Goal: Task Accomplishment & Management: Manage account settings

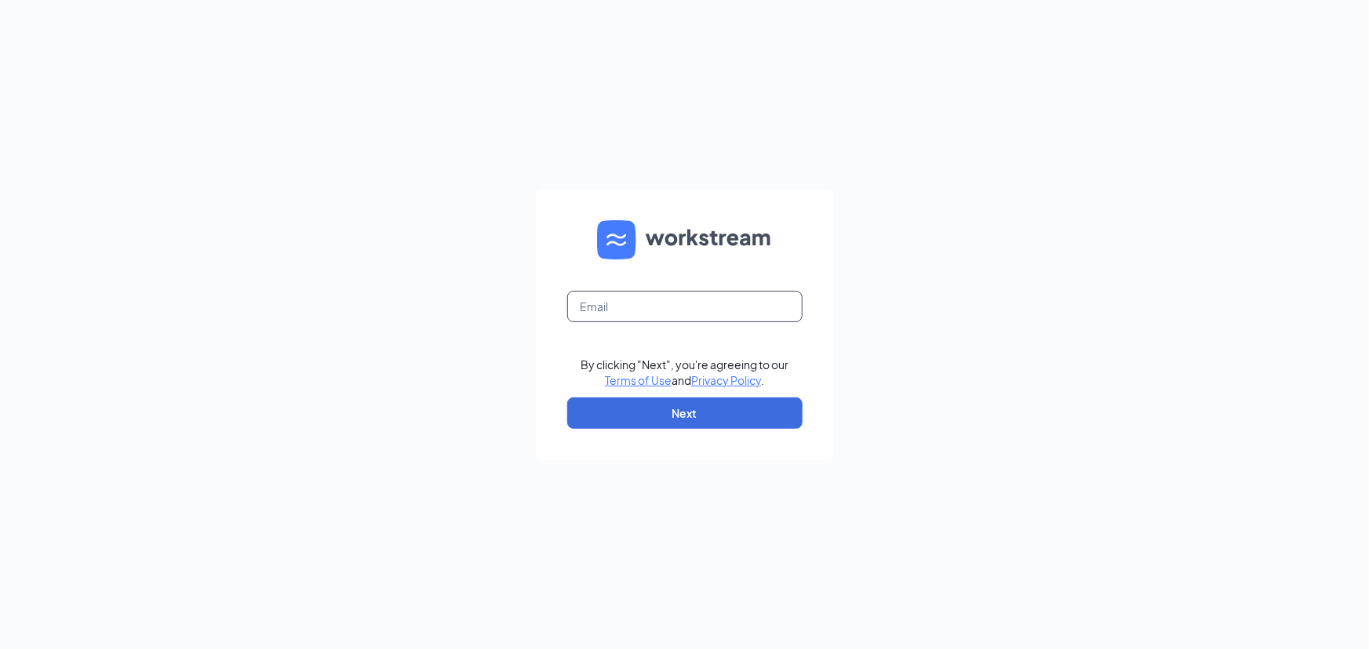
click at [639, 308] on input "text" at bounding box center [684, 306] width 235 height 31
type input "ihop1245@romulusinc.com"
click at [668, 409] on button "Next" at bounding box center [684, 413] width 235 height 31
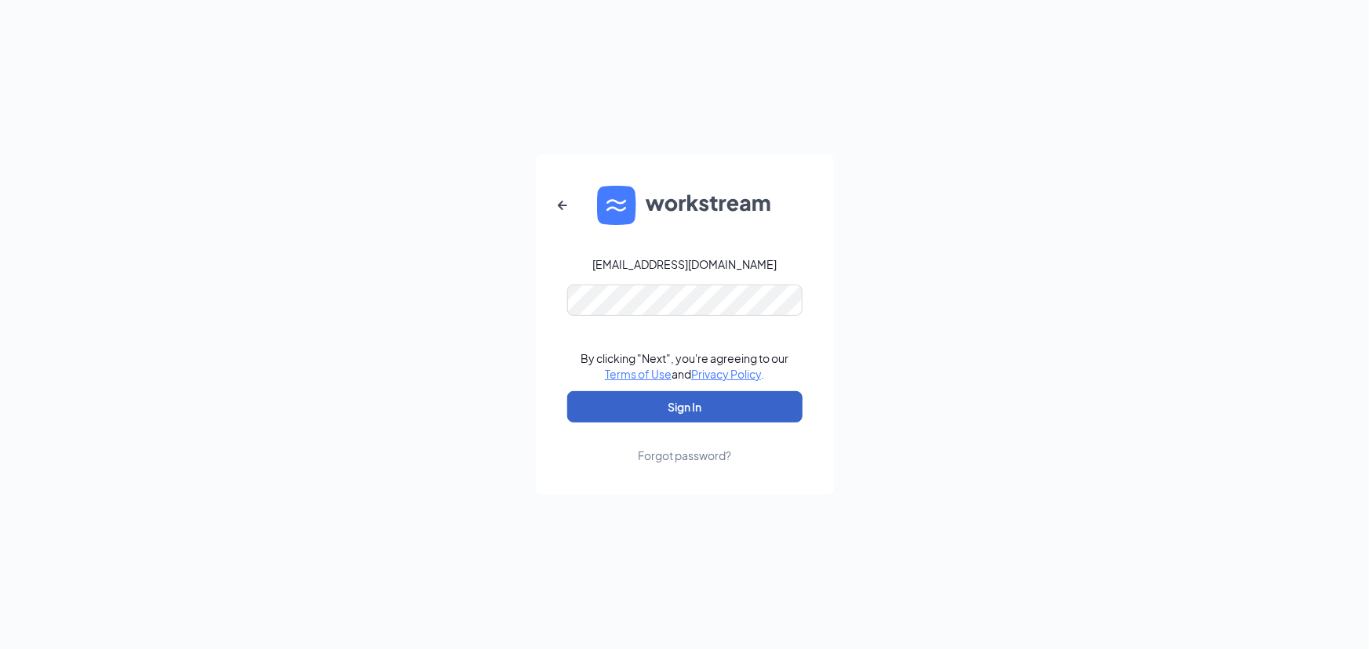
click at [668, 409] on button "Sign In" at bounding box center [684, 406] width 235 height 31
click at [682, 411] on button "Sign In" at bounding box center [684, 406] width 235 height 31
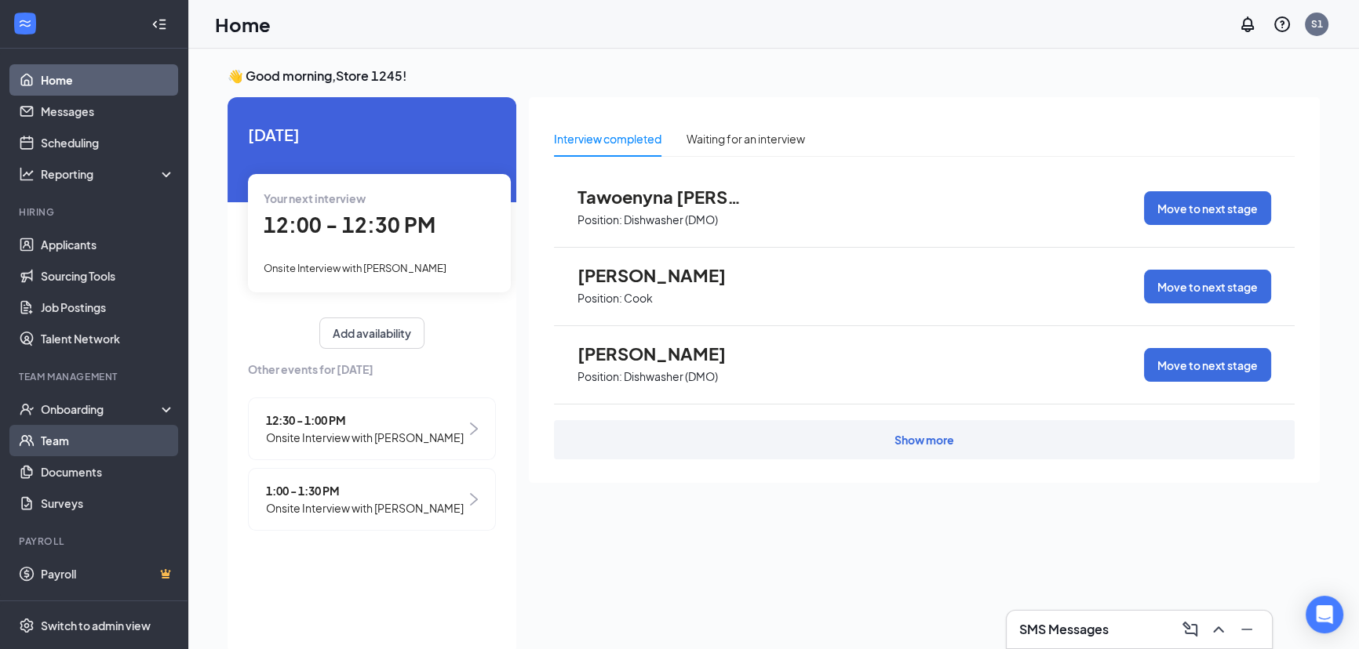
click at [41, 437] on link "Team" at bounding box center [108, 440] width 134 height 31
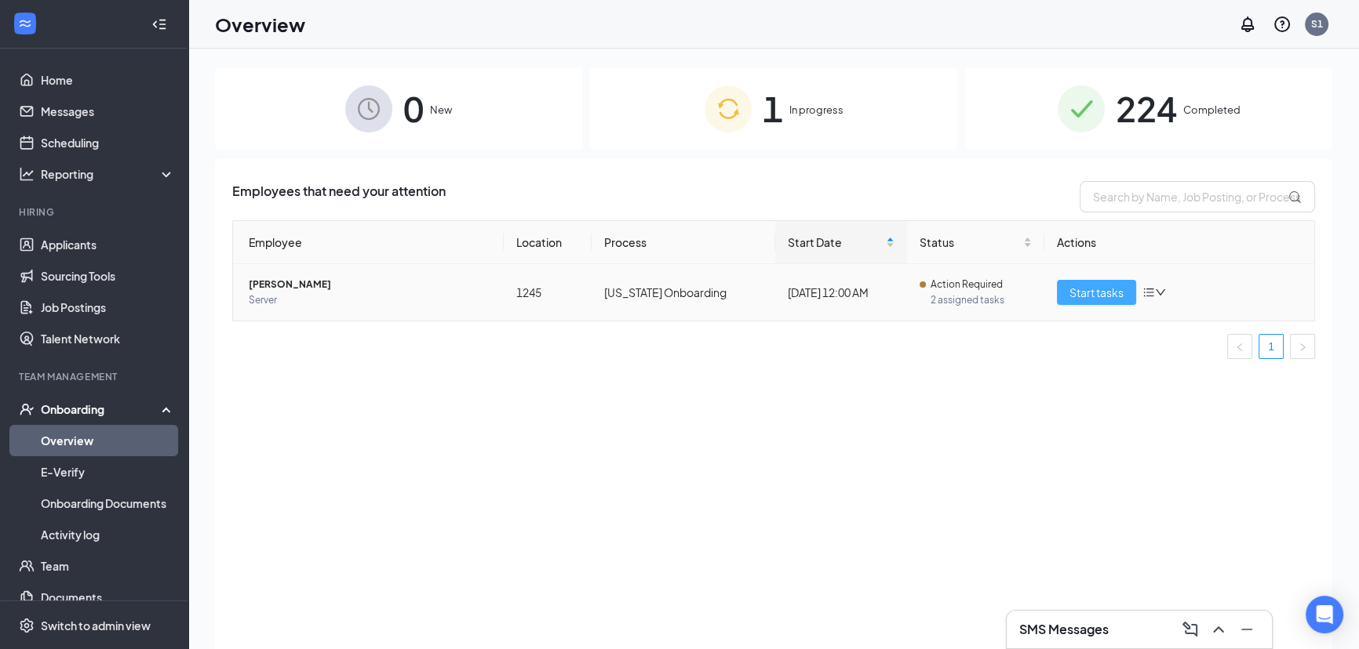
click at [1082, 292] on span "Start tasks" at bounding box center [1096, 292] width 54 height 17
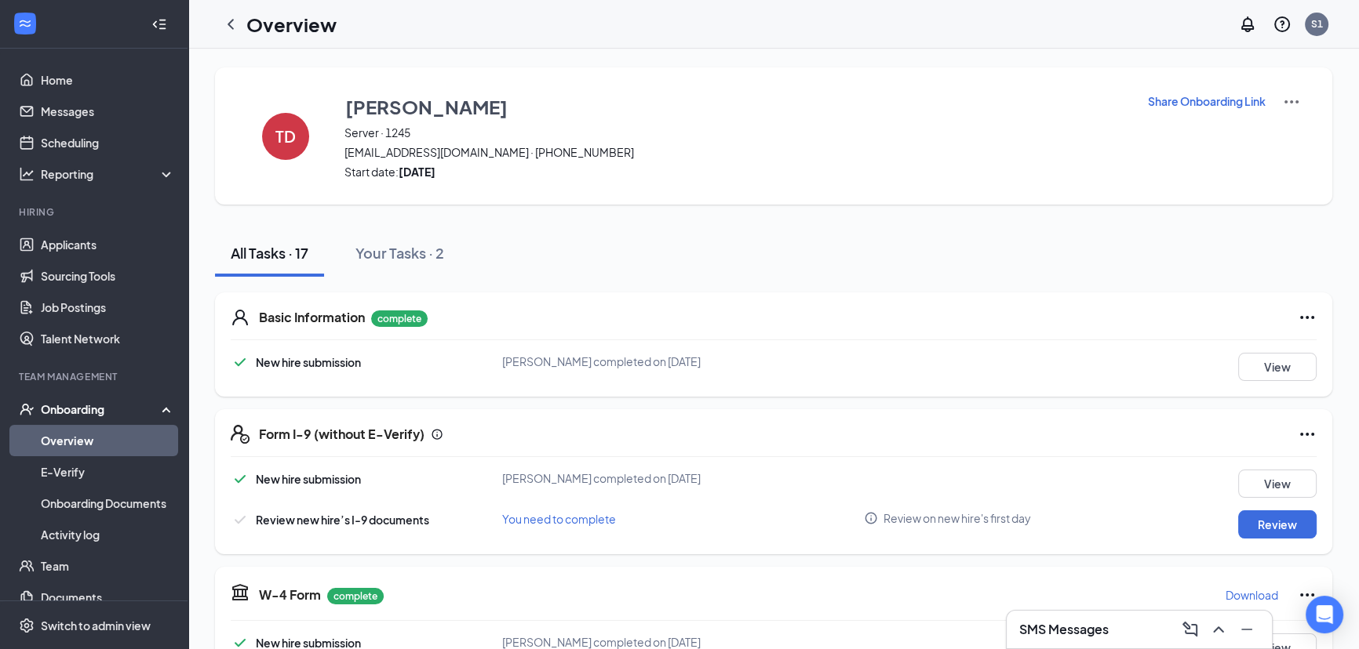
scroll to position [237, 0]
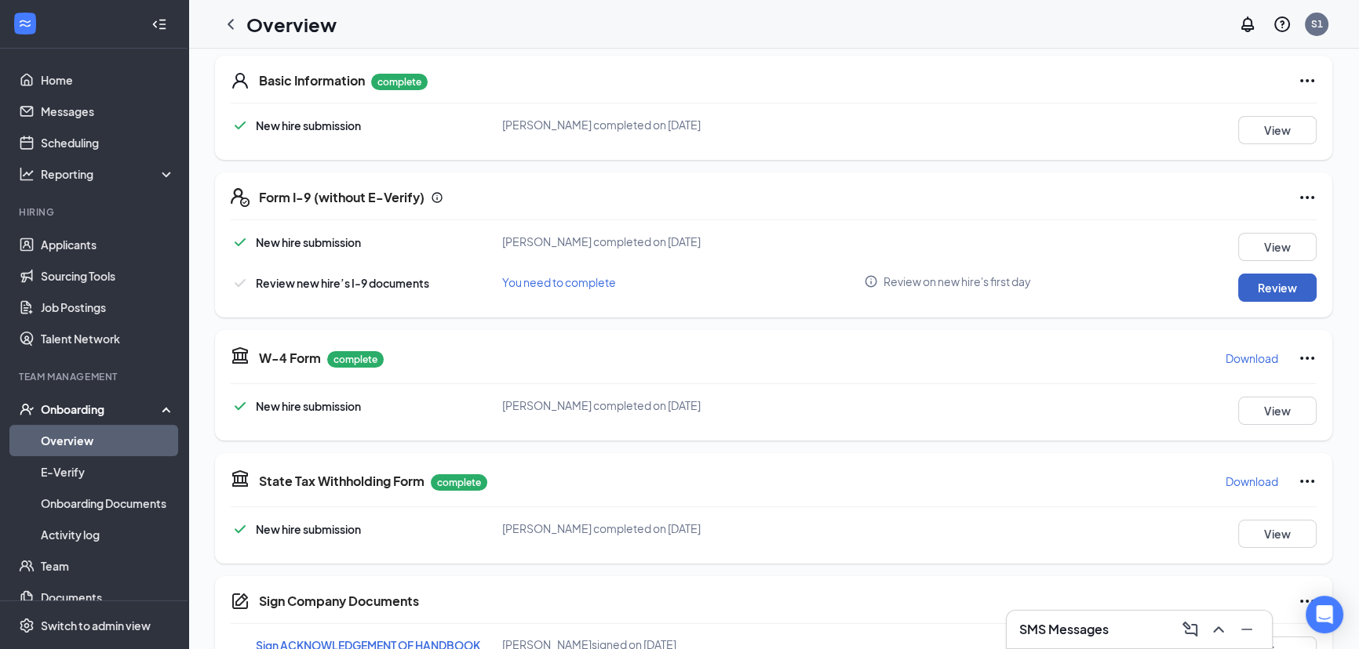
click at [1264, 276] on button "Review" at bounding box center [1277, 288] width 78 height 28
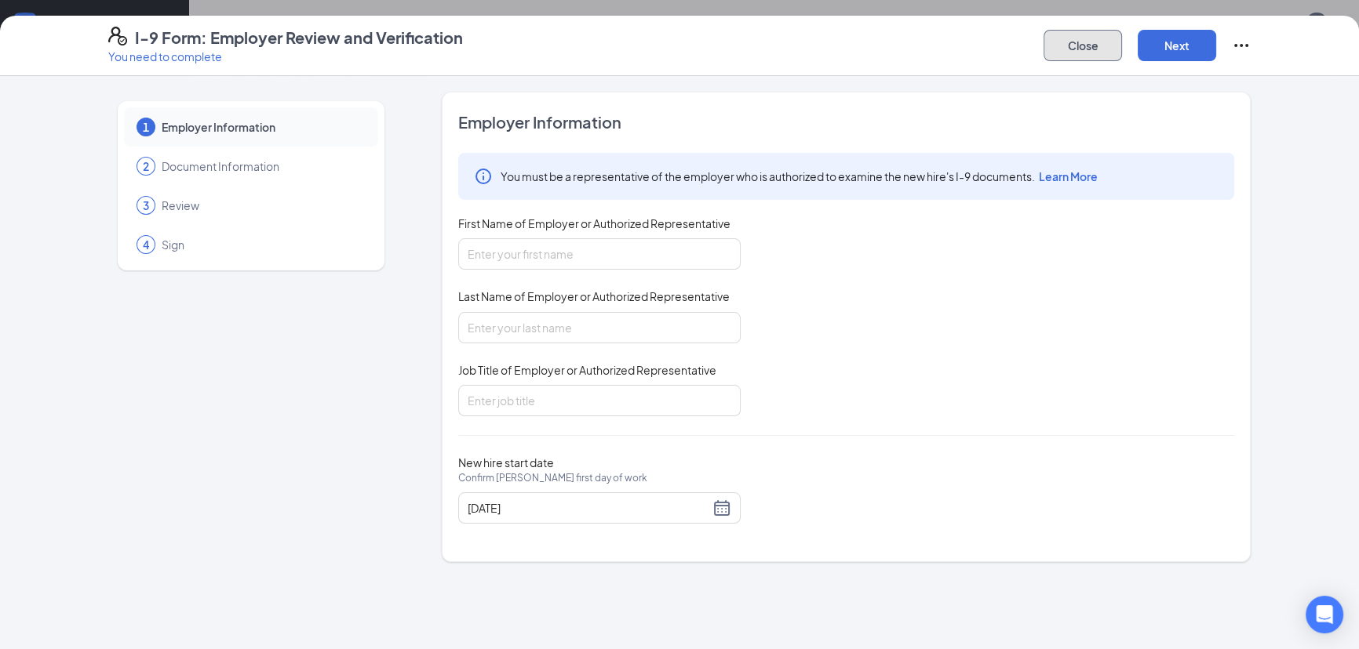
click at [1076, 45] on button "Close" at bounding box center [1082, 45] width 78 height 31
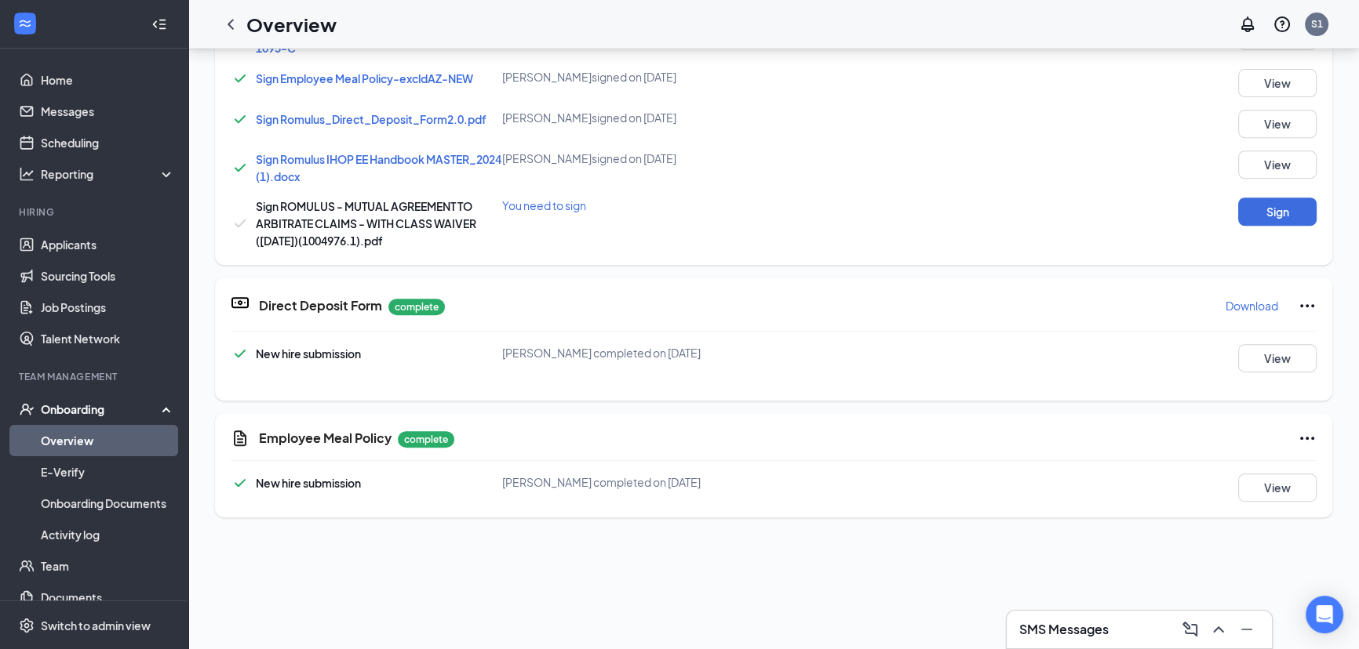
scroll to position [831, 0]
click at [431, 438] on p "complete" at bounding box center [426, 439] width 56 height 16
click at [601, 482] on span "[PERSON_NAME] completed on [DATE]" at bounding box center [601, 482] width 198 height 14
click at [1290, 491] on button "View" at bounding box center [1277, 488] width 78 height 28
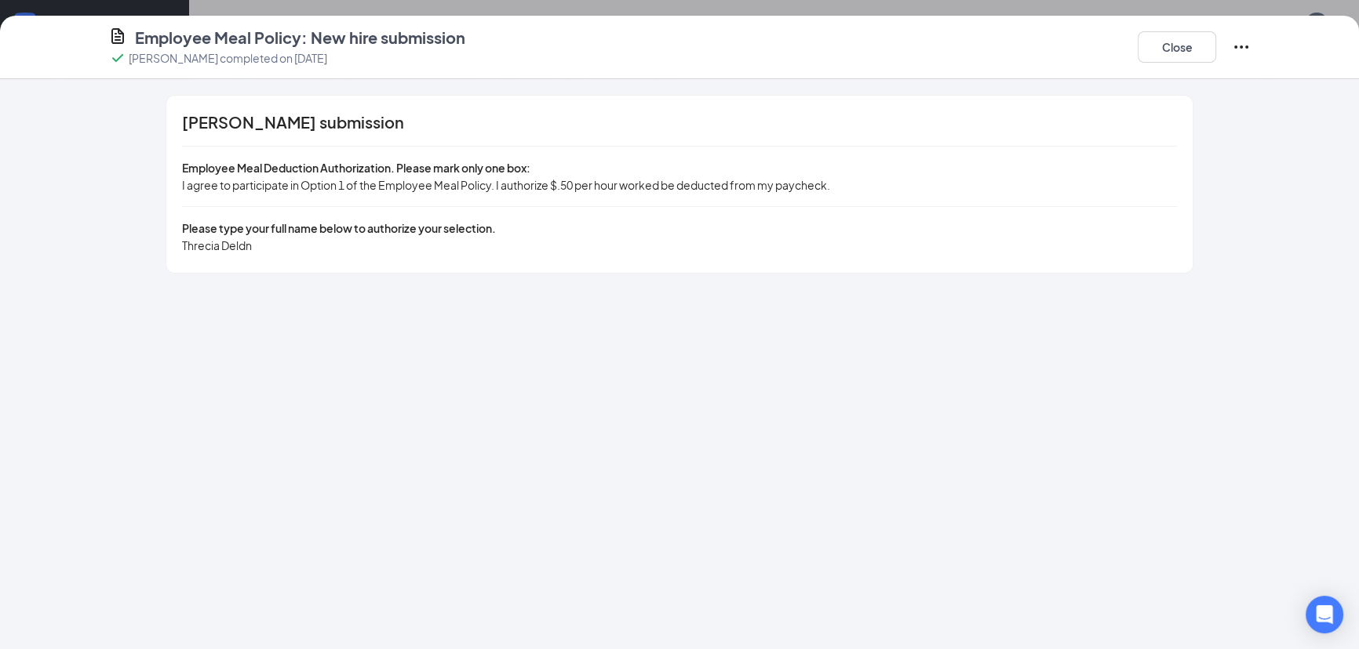
click at [447, 217] on div "[PERSON_NAME] submission Employee Meal Deduction Authorization. Please mark onl…" at bounding box center [679, 184] width 1026 height 177
click at [446, 187] on span "I agree to participate in Option 1 of the Employee Meal Policy. I authorize $.5…" at bounding box center [506, 185] width 648 height 14
click at [1164, 44] on button "Close" at bounding box center [1176, 46] width 78 height 31
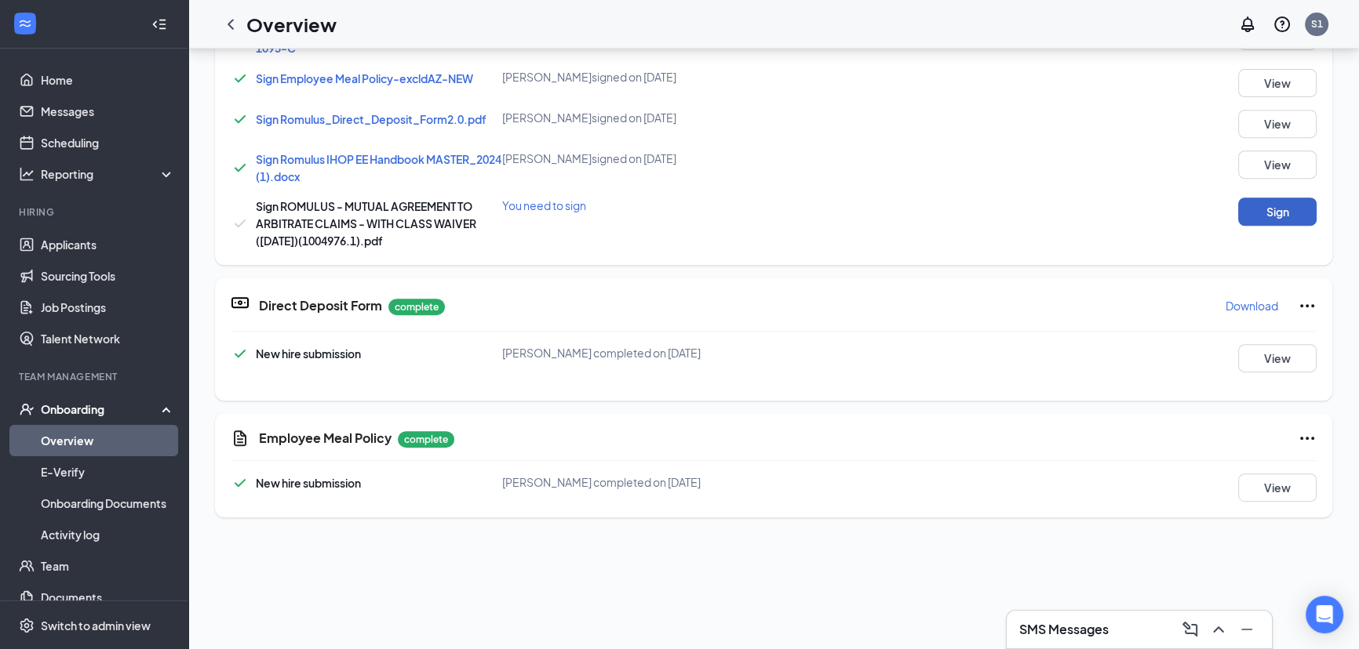
click at [1277, 210] on button "Sign" at bounding box center [1277, 212] width 78 height 28
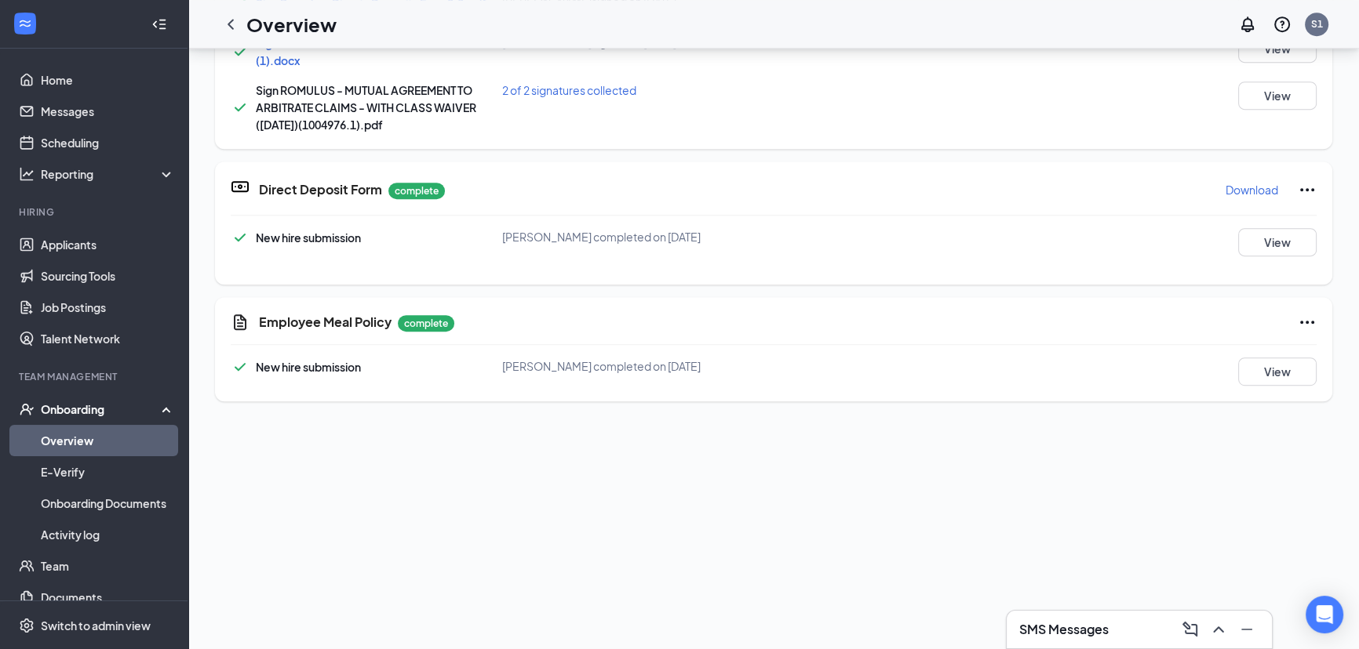
scroll to position [960, 0]
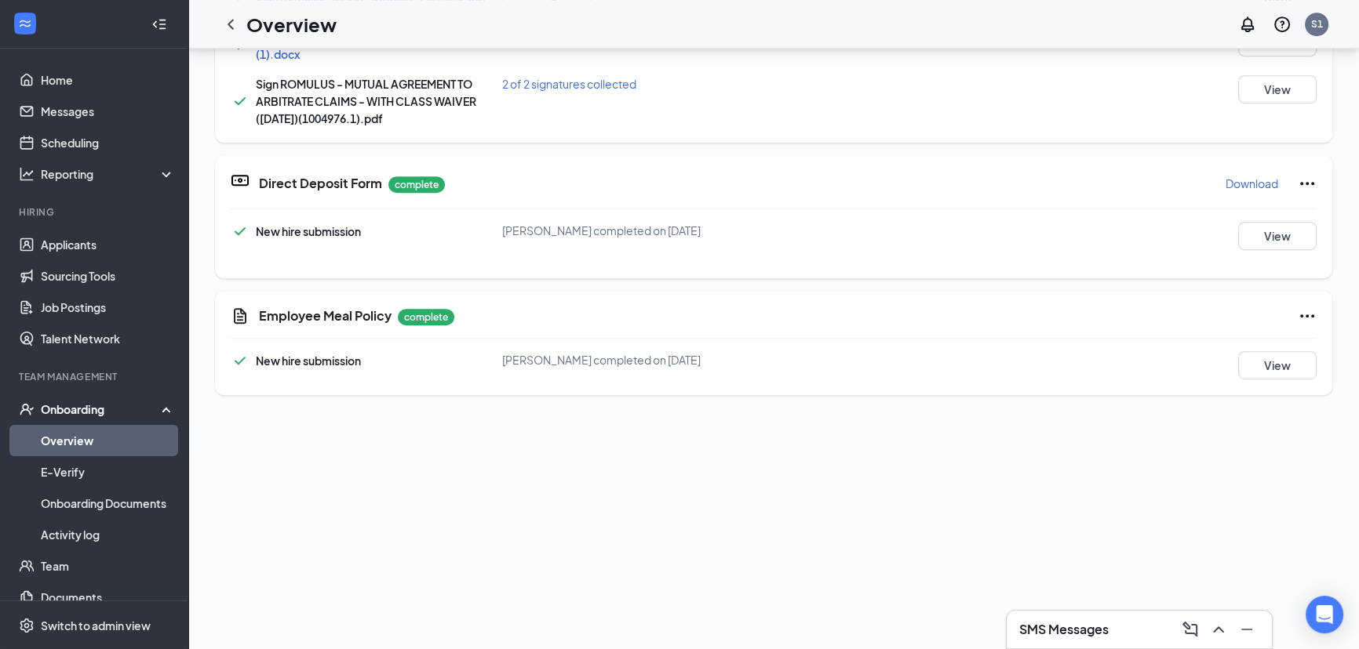
click at [817, 275] on div "Sign Company Documents [PERSON_NAME] completed on [DATE] Close Sign ACKNOWLEDGE…" at bounding box center [679, 324] width 1359 height 649
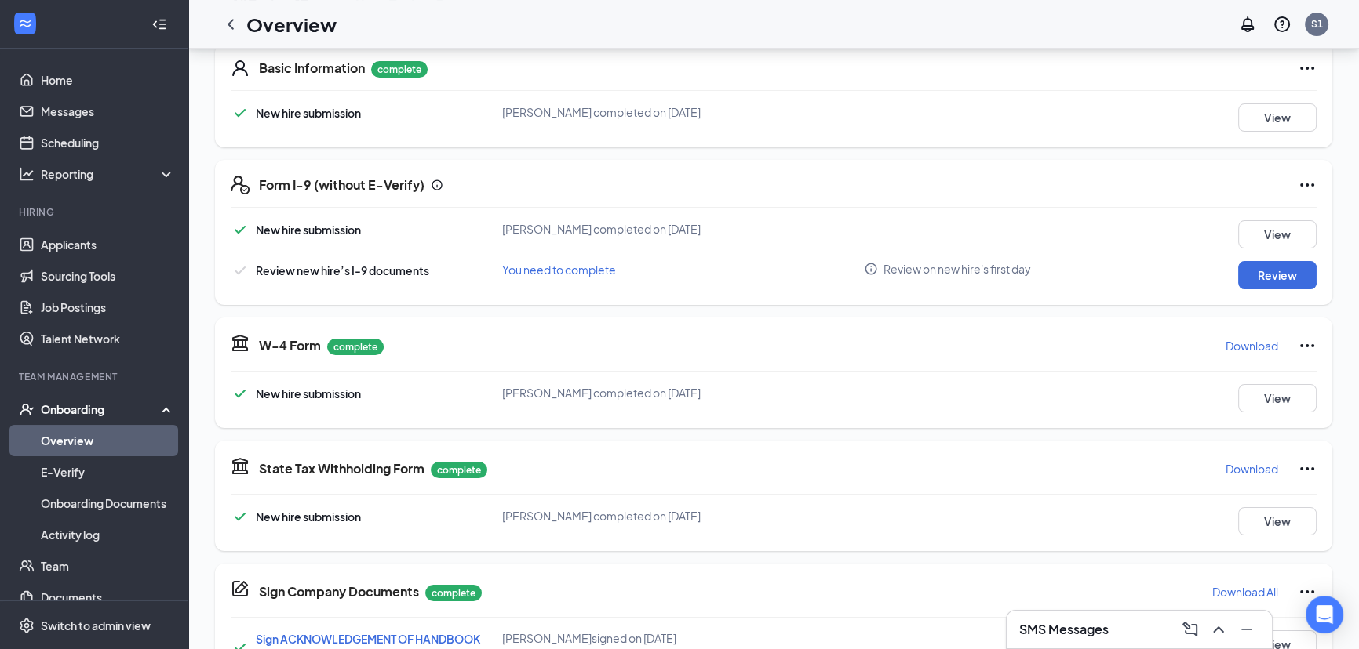
scroll to position [9, 0]
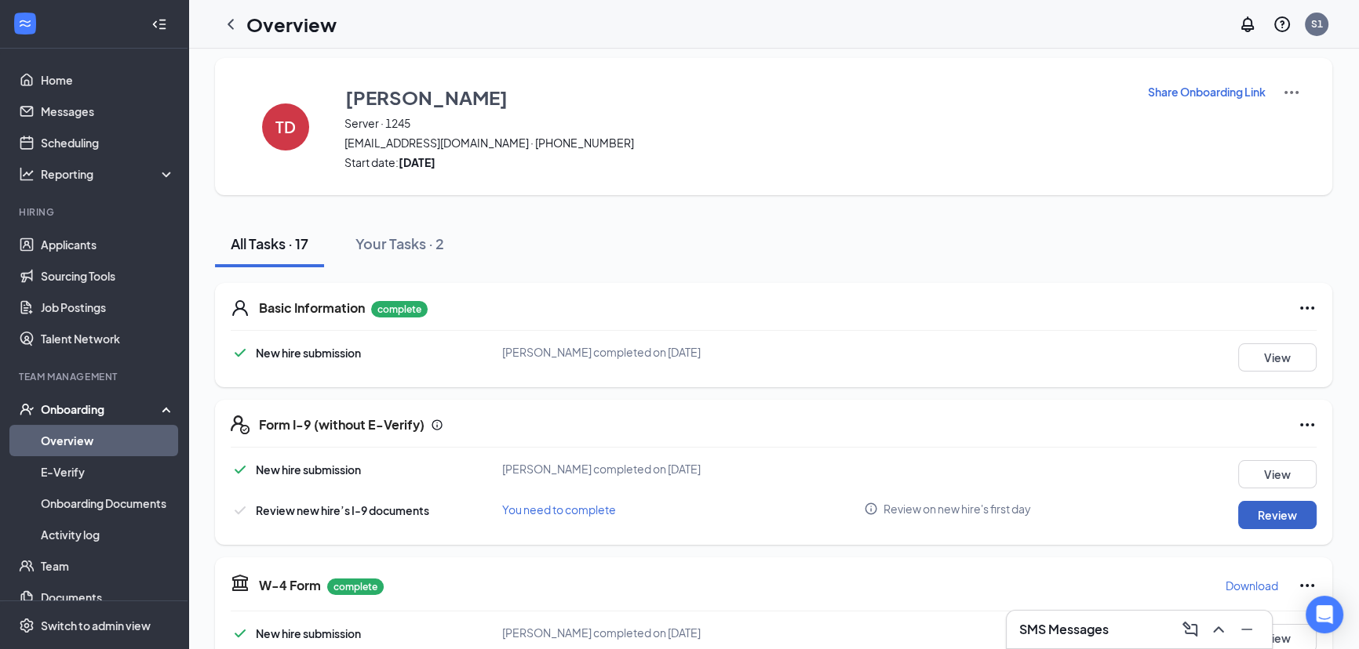
click at [1257, 524] on button "Review" at bounding box center [1277, 515] width 78 height 28
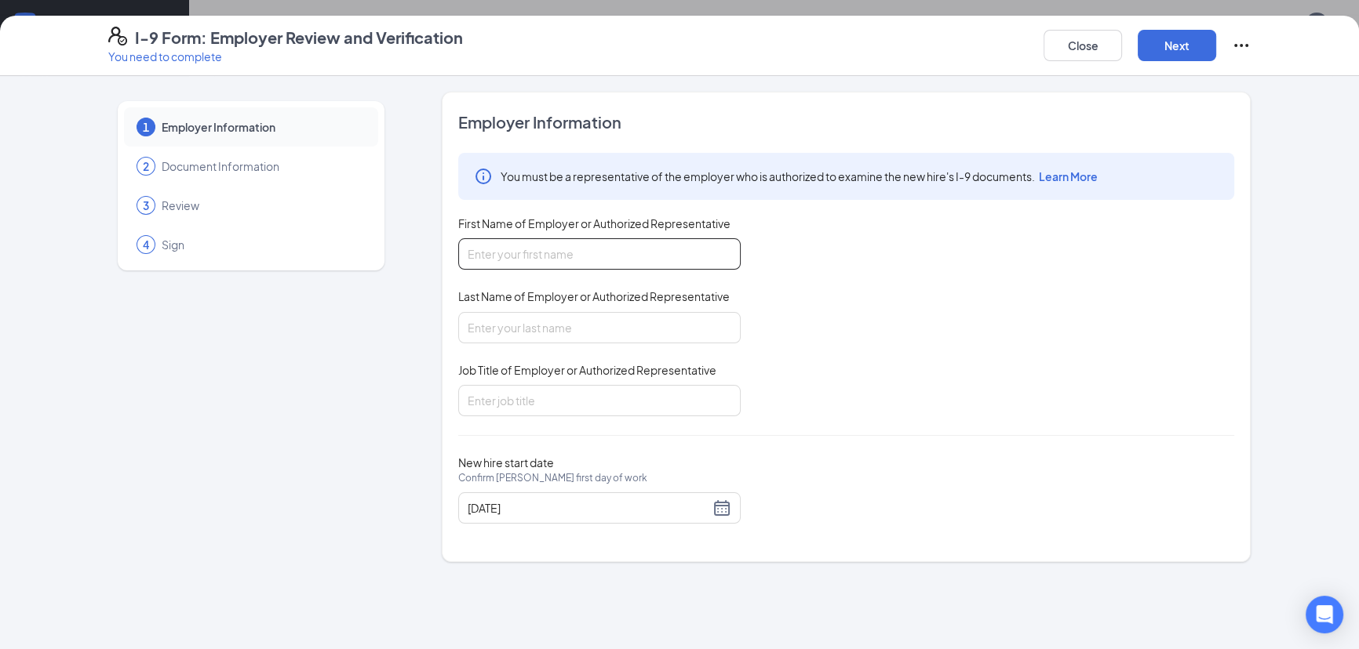
click at [628, 253] on input "First Name of Employer or Authorized Representative" at bounding box center [599, 253] width 282 height 31
type input "[PERSON_NAME]"
click at [584, 313] on input "Last Name of Employer or Authorized Representative" at bounding box center [599, 327] width 282 height 31
type input "[PERSON_NAME]"
click at [549, 395] on input "Job Title of Employer or Authorized Representative" at bounding box center [599, 400] width 282 height 31
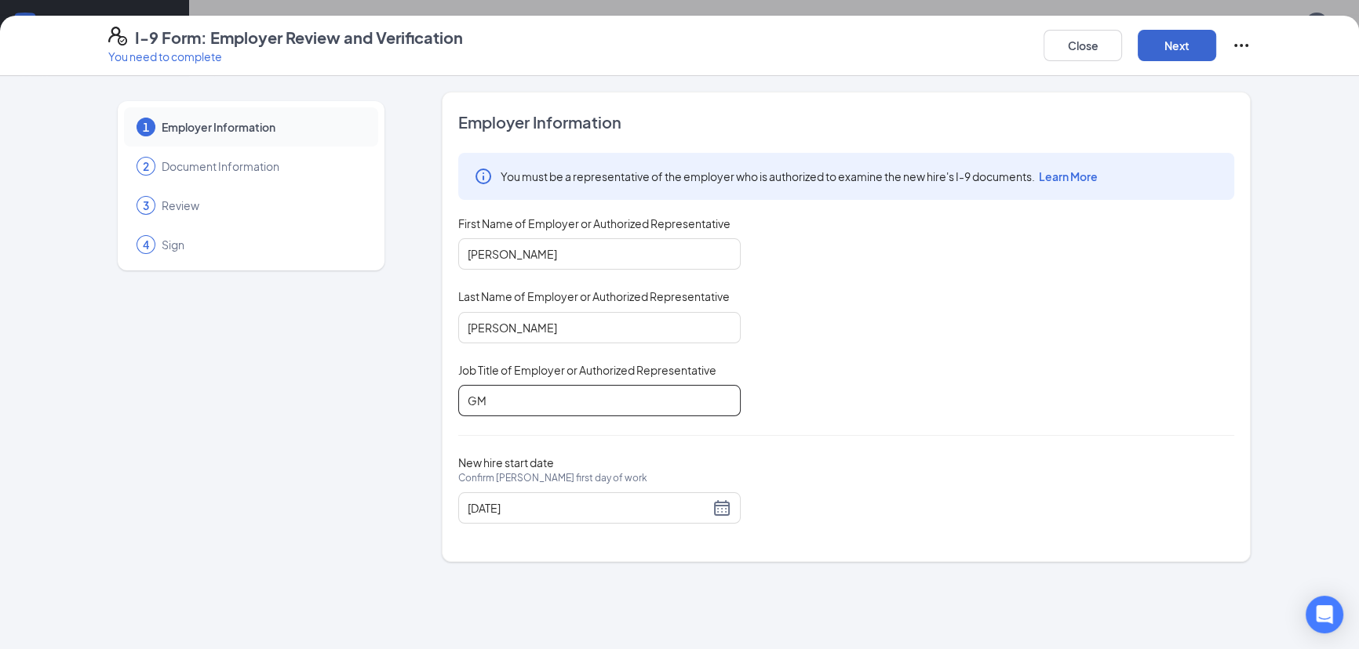
type input "GM"
click at [1199, 50] on button "Next" at bounding box center [1176, 45] width 78 height 31
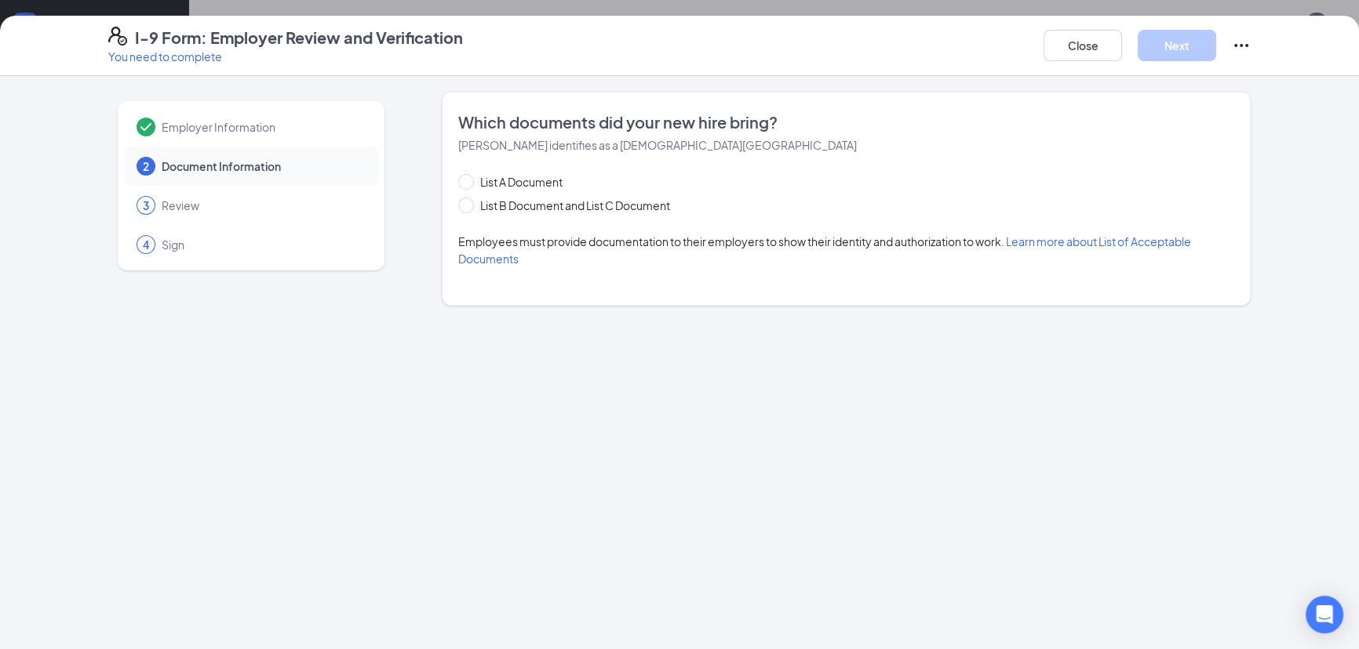
scroll to position [0, 0]
click at [1081, 40] on button "Close" at bounding box center [1082, 45] width 78 height 31
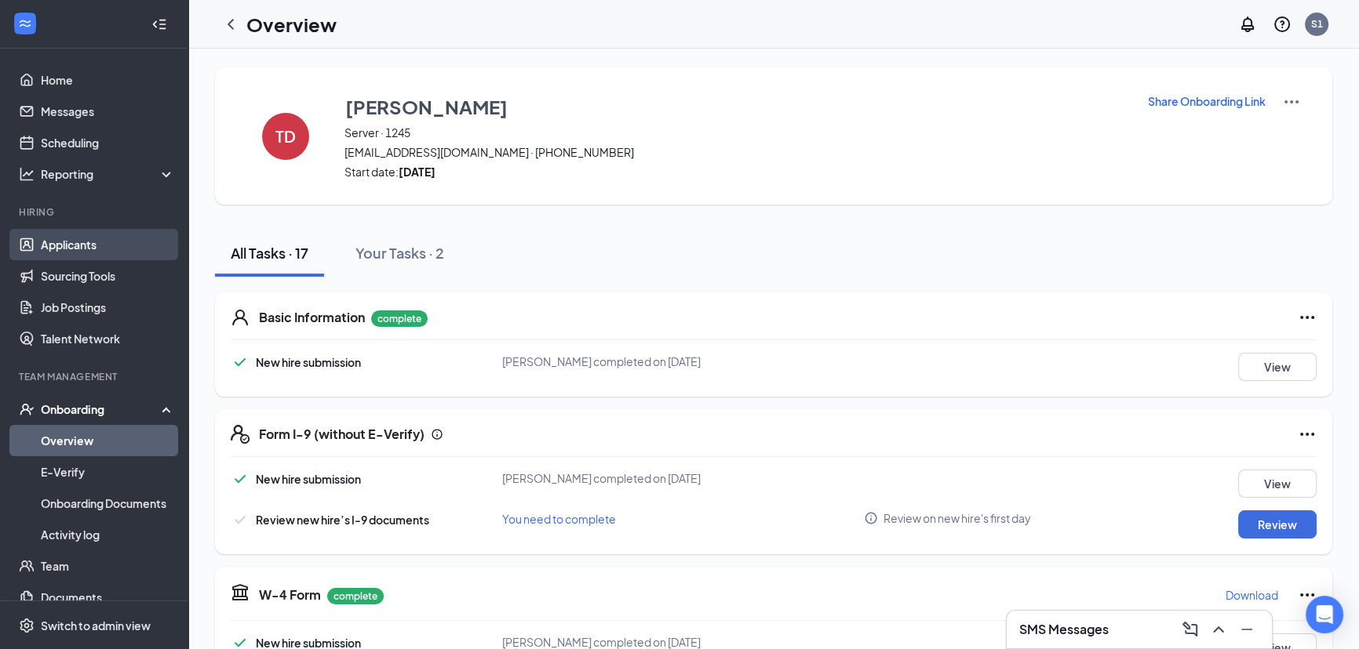
click at [90, 251] on link "Applicants" at bounding box center [108, 244] width 134 height 31
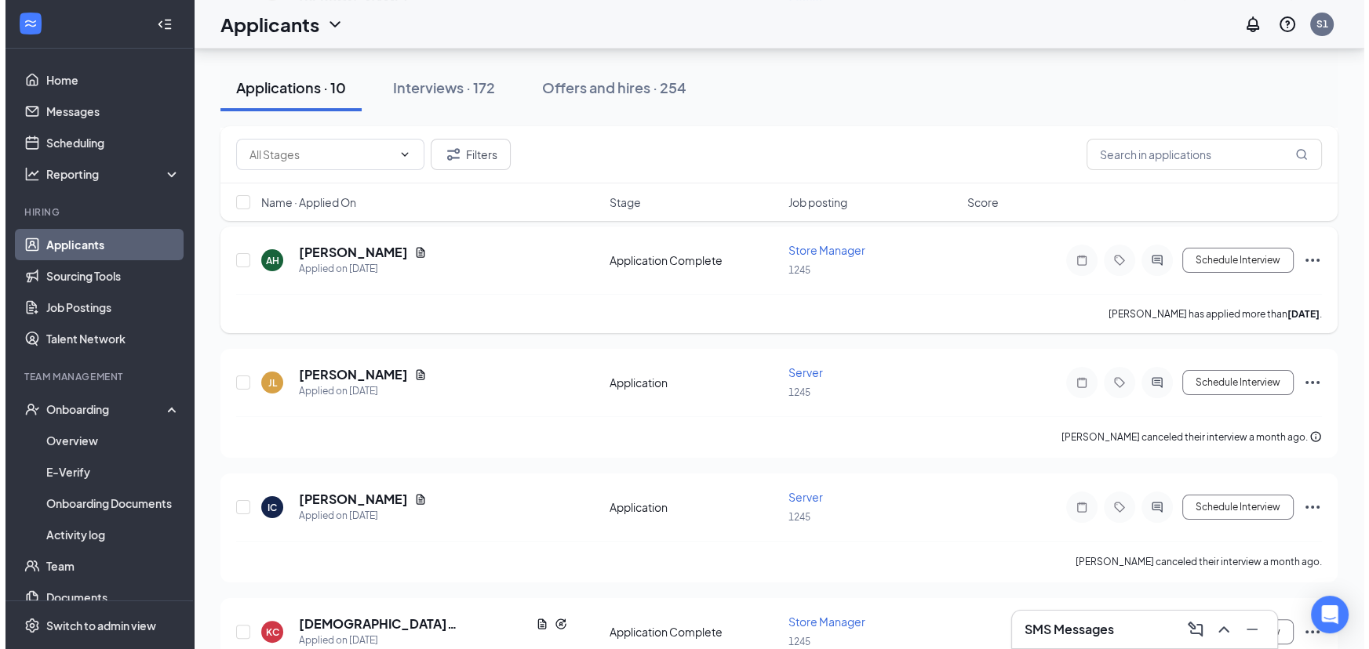
scroll to position [356, 0]
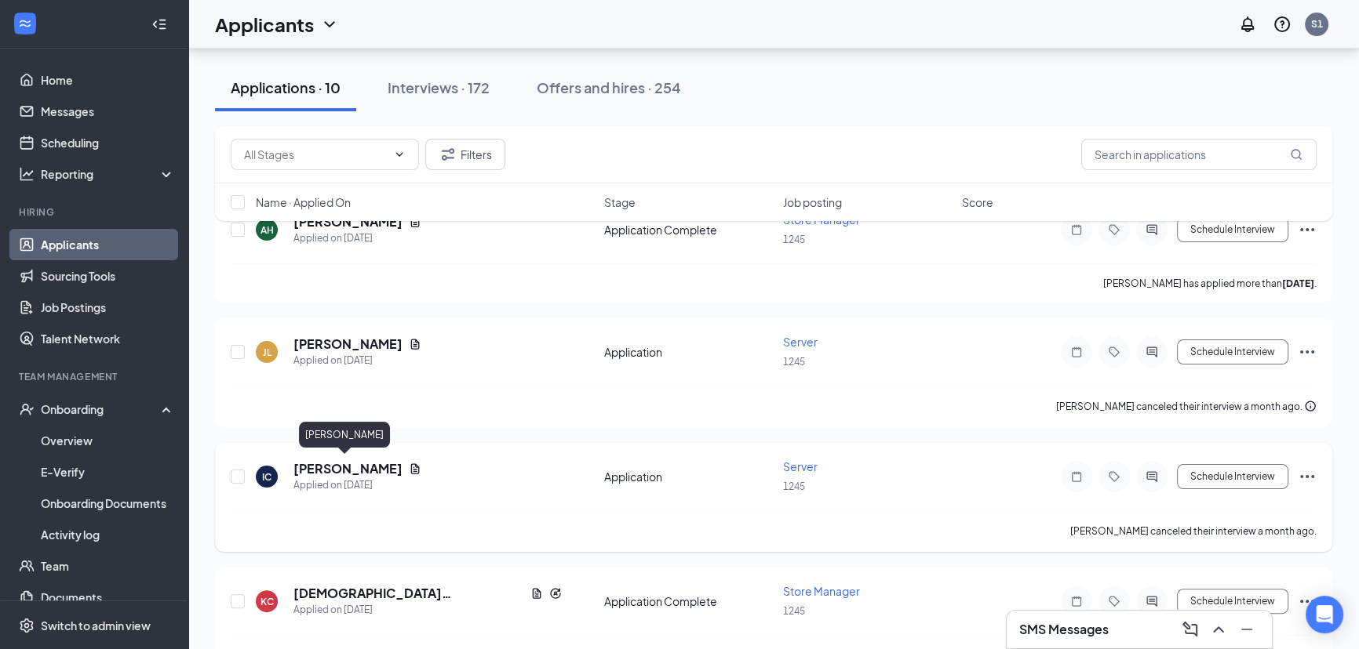
click at [322, 466] on h5 "[PERSON_NAME]" at bounding box center [347, 468] width 109 height 17
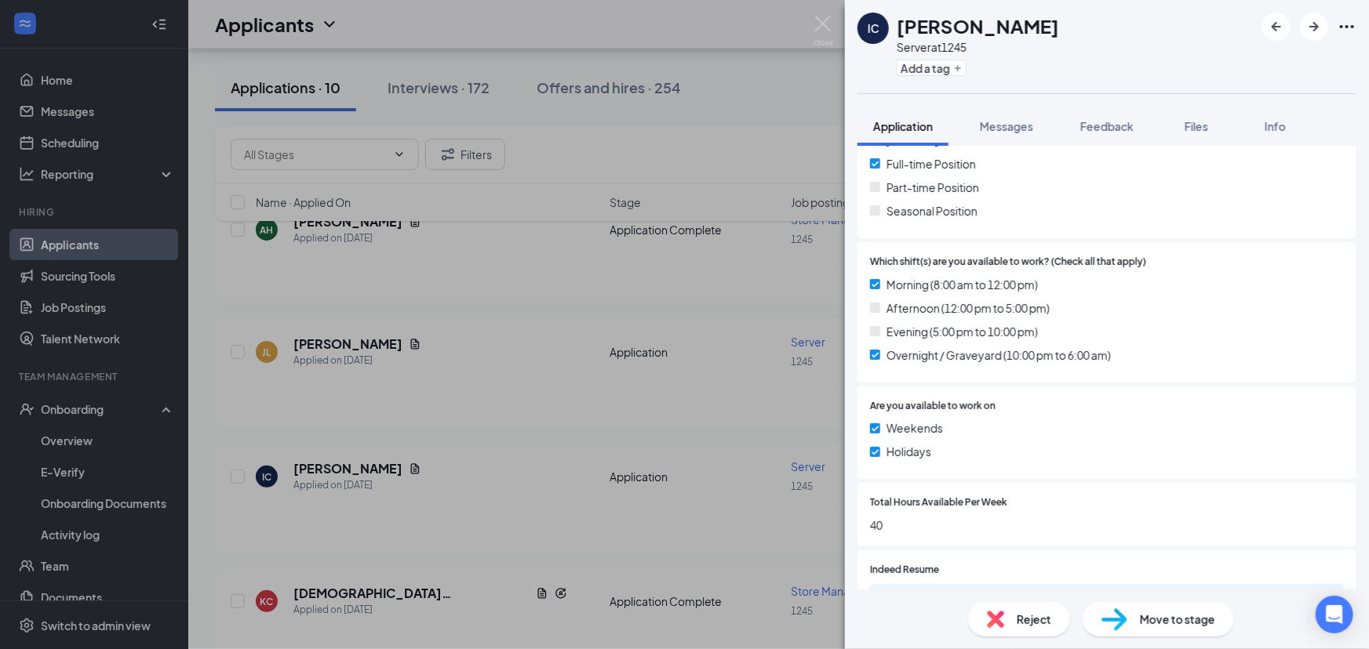
scroll to position [594, 0]
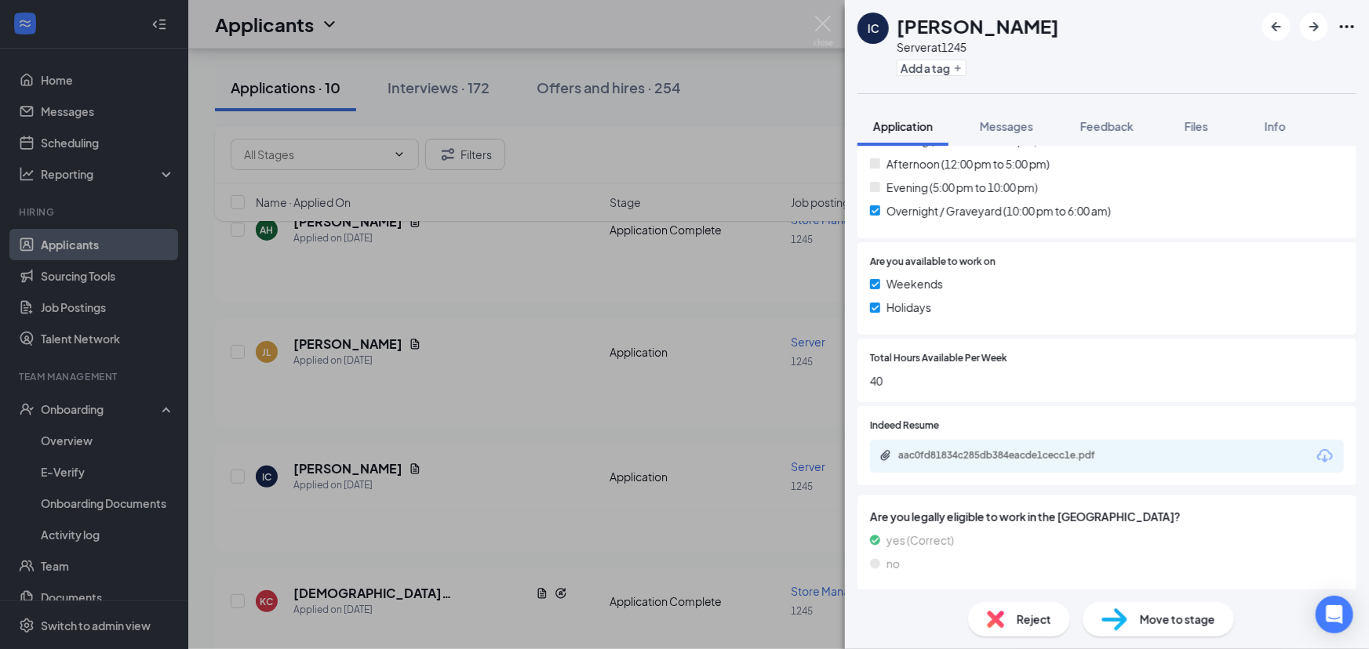
click at [1027, 457] on div "aac0fd81834c285db384eacde1cecc1e.pdf" at bounding box center [1008, 455] width 220 height 13
click at [770, 292] on div "IC [PERSON_NAME] Server at 1245 Add a tag Application Messages Feedback Files I…" at bounding box center [684, 324] width 1369 height 649
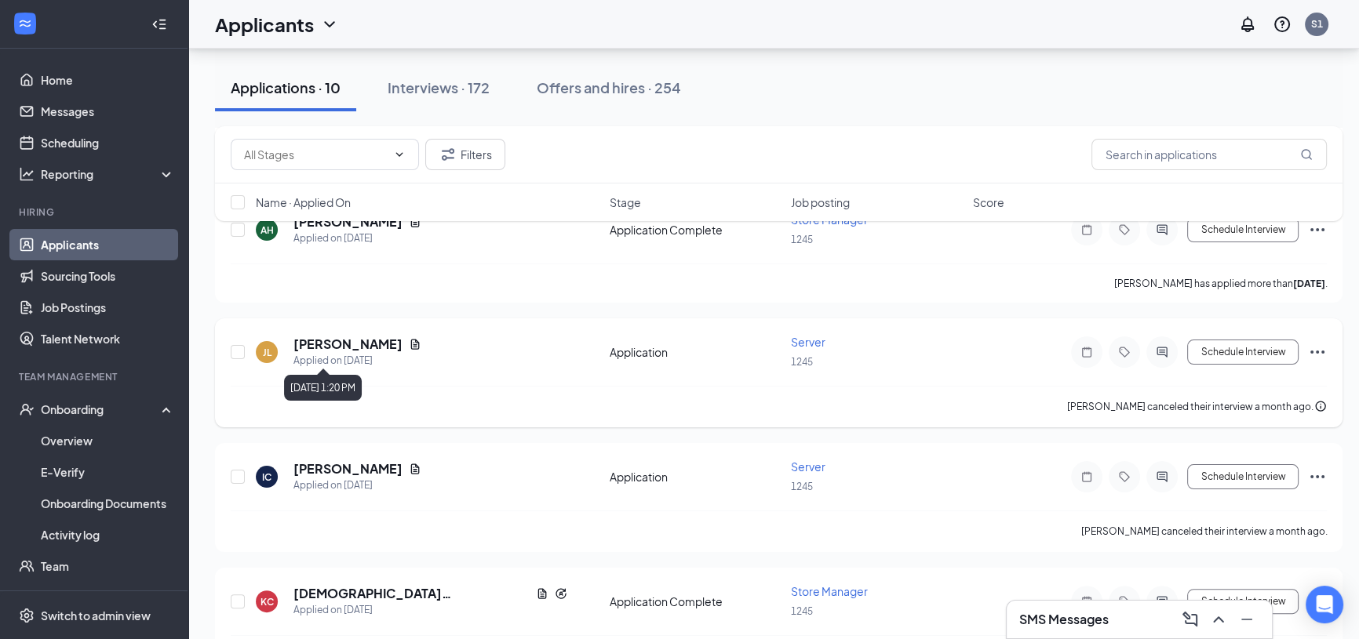
click at [362, 353] on div "Applied on [DATE]" at bounding box center [357, 361] width 128 height 16
click at [352, 336] on h5 "[PERSON_NAME]" at bounding box center [347, 344] width 109 height 17
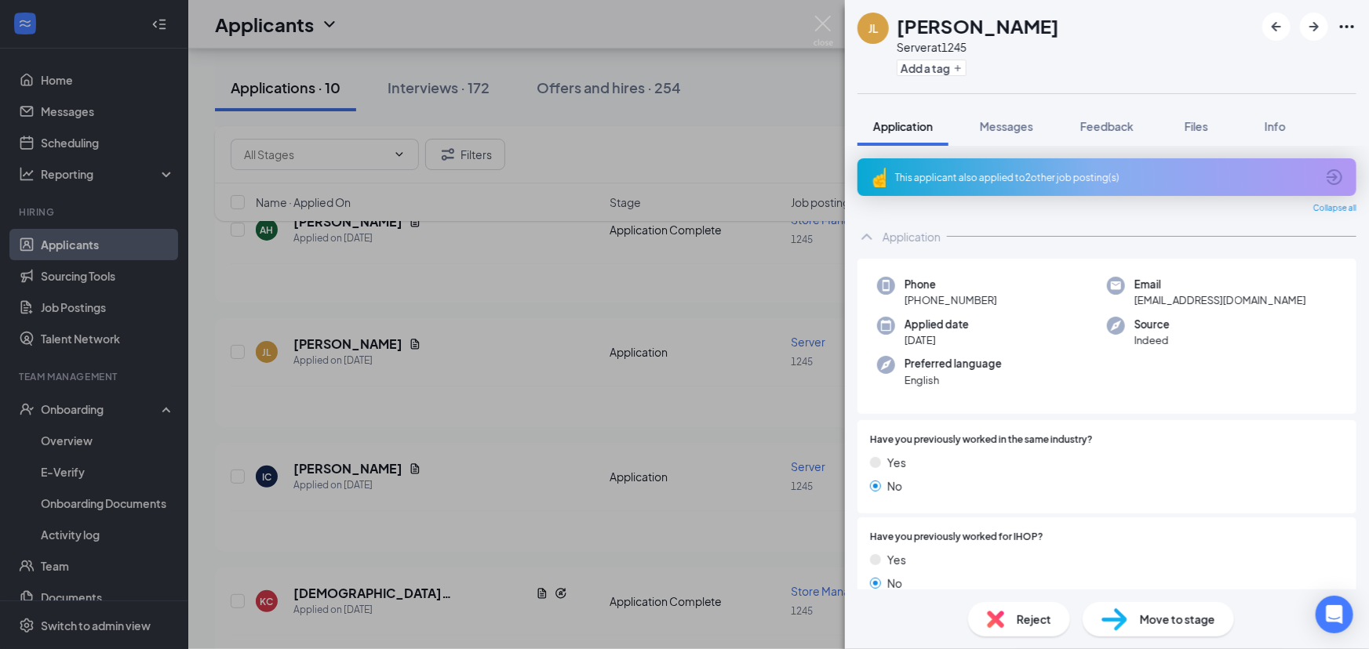
click at [533, 347] on div "[PERSON_NAME] [PERSON_NAME] Server at 1245 Add a tag Application Messages Feedb…" at bounding box center [684, 324] width 1369 height 649
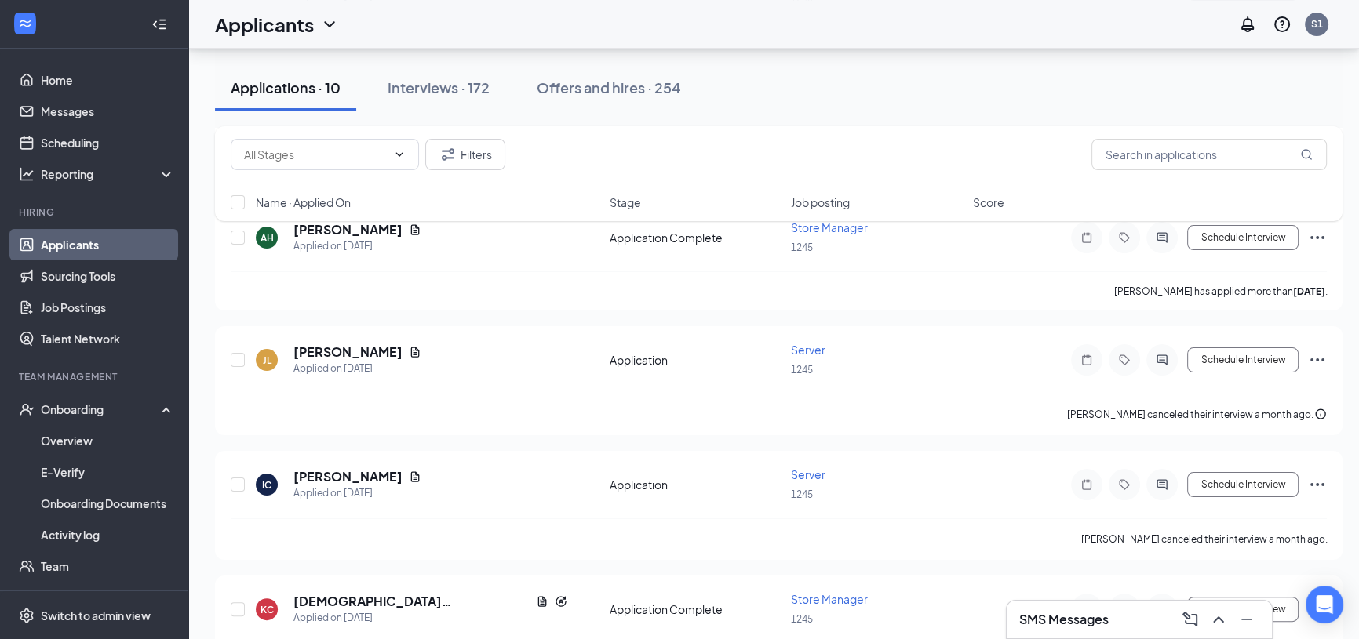
scroll to position [237, 0]
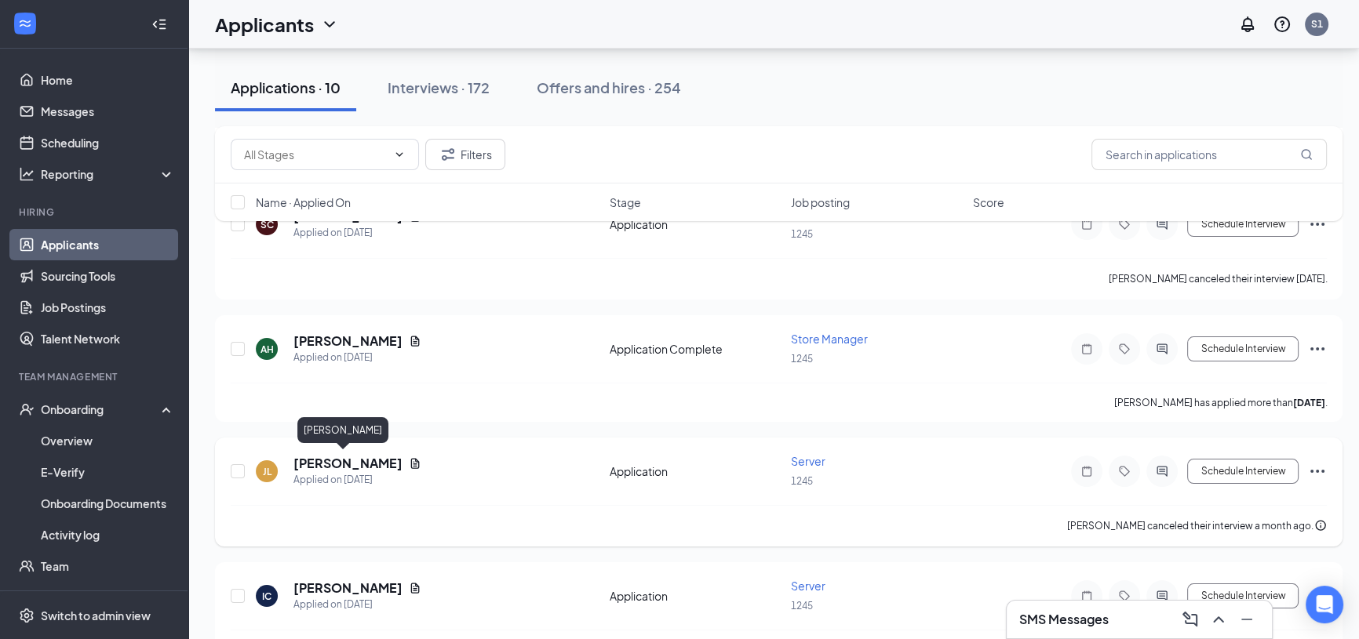
click at [350, 457] on h5 "[PERSON_NAME]" at bounding box center [347, 463] width 109 height 17
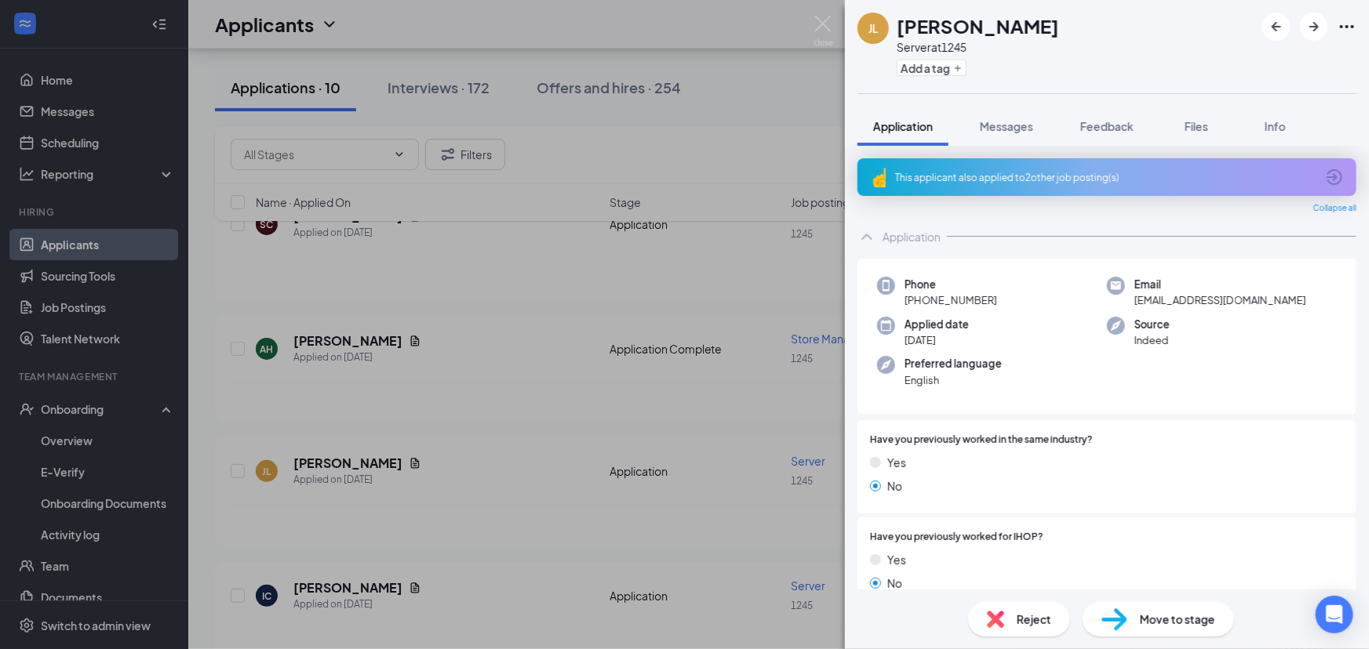
click at [457, 383] on div "[PERSON_NAME] [PERSON_NAME] Server at 1245 Add a tag Application Messages Feedb…" at bounding box center [684, 324] width 1369 height 649
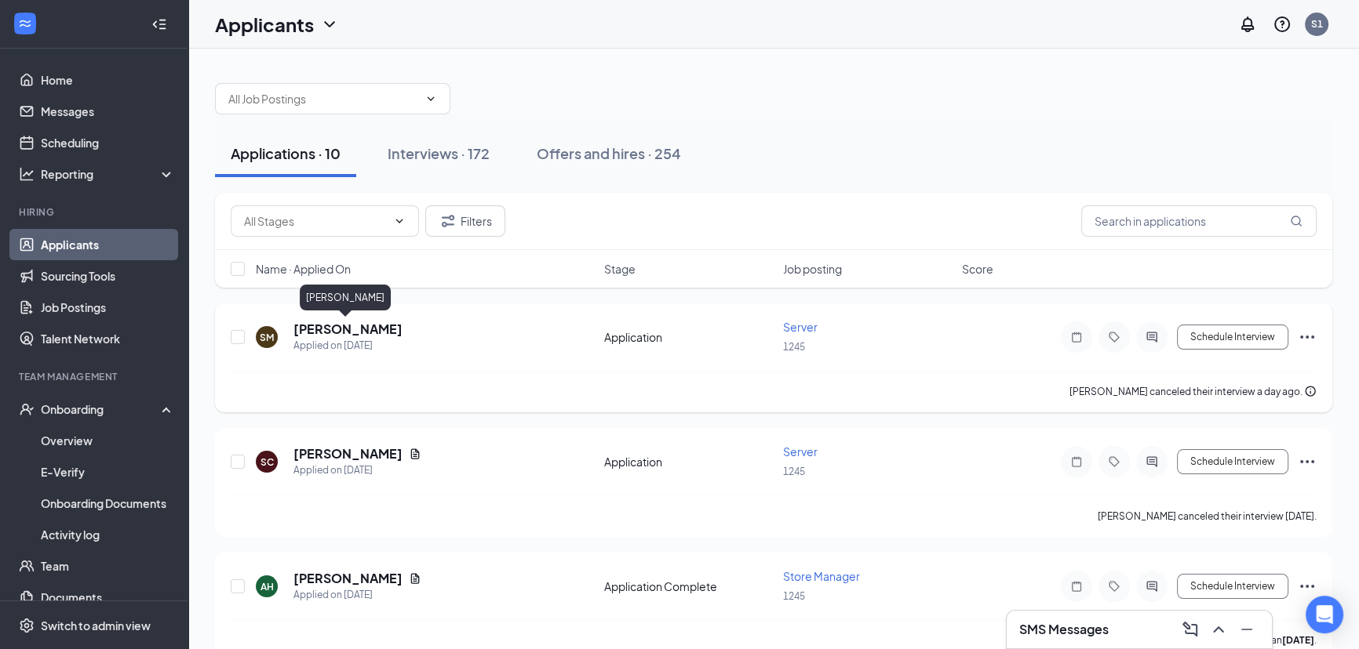
click at [346, 333] on h5 "[PERSON_NAME]" at bounding box center [347, 329] width 109 height 17
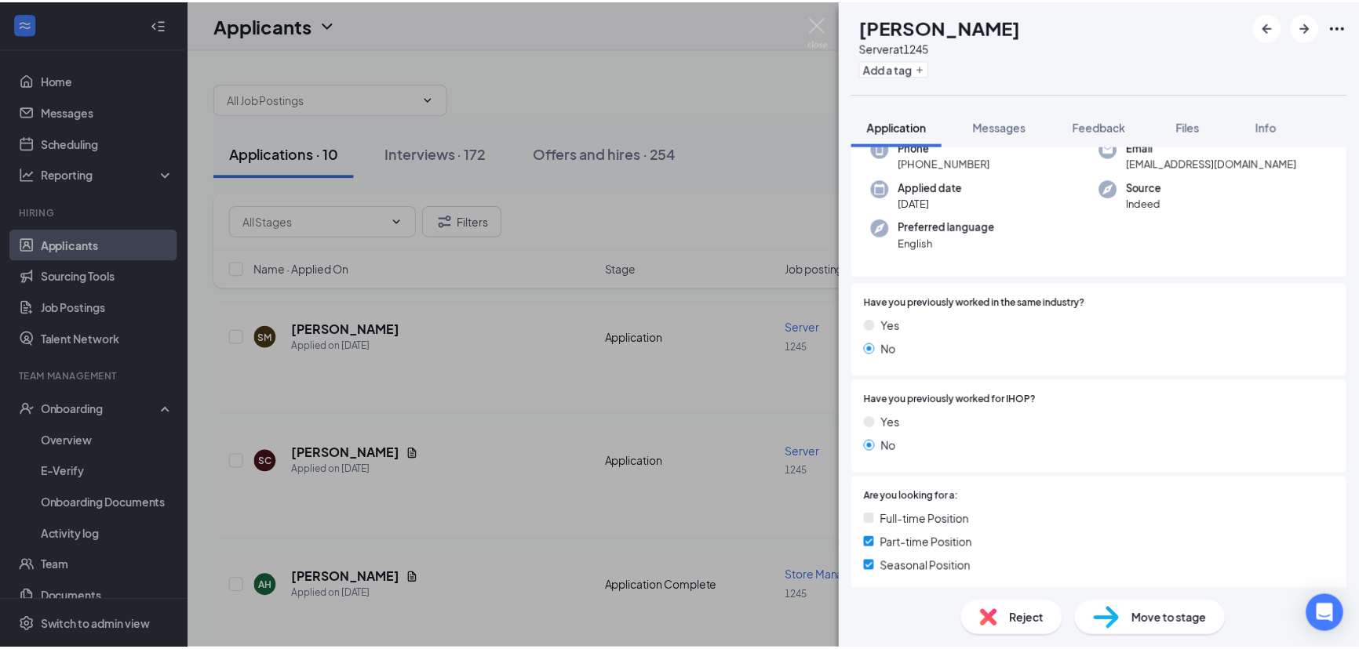
scroll to position [118, 0]
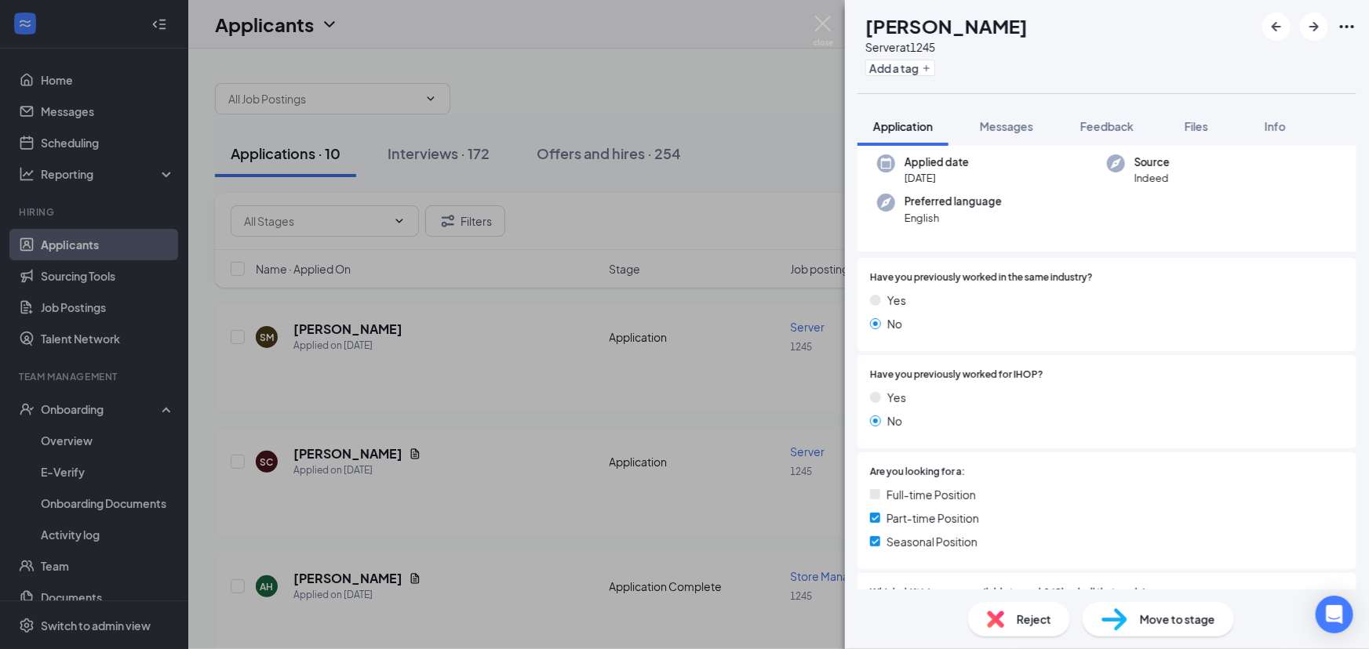
click at [636, 469] on div "SM [PERSON_NAME] Server at 1245 Add a tag Application Messages Feedback Files I…" at bounding box center [684, 324] width 1369 height 649
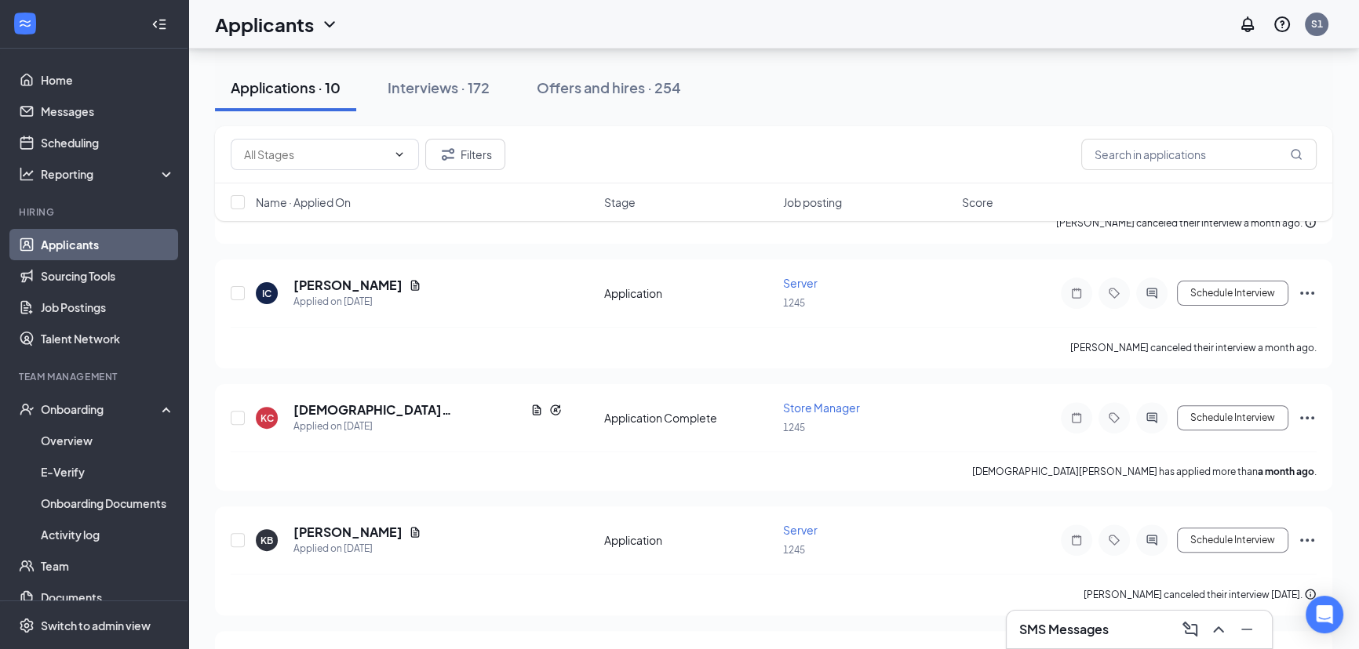
scroll to position [407, 0]
